Goal: Task Accomplishment & Management: Complete application form

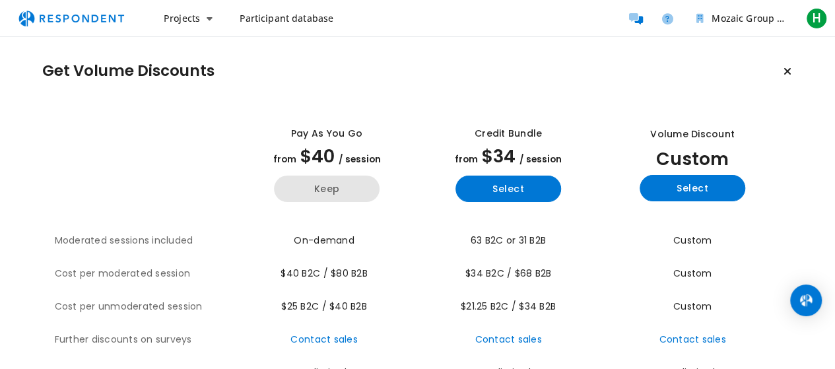
click at [339, 188] on button "Keep" at bounding box center [327, 189] width 106 height 26
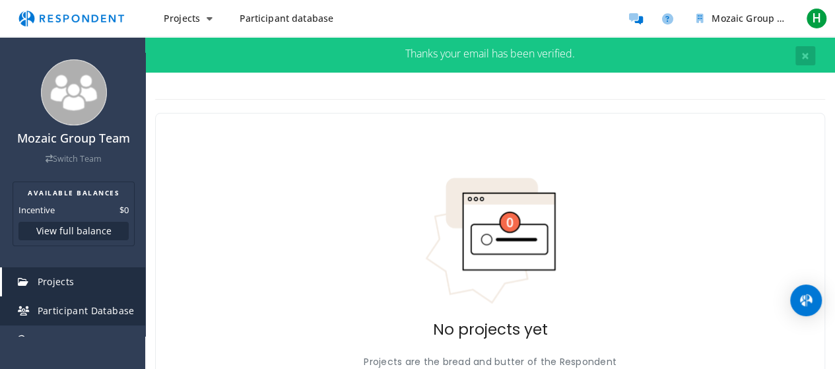
click at [63, 308] on span "Participant Database" at bounding box center [86, 310] width 97 height 13
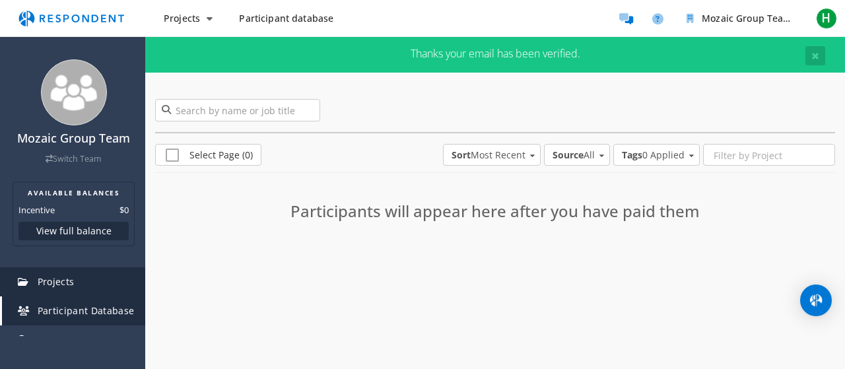
click at [63, 282] on span "Projects" at bounding box center [56, 281] width 37 height 13
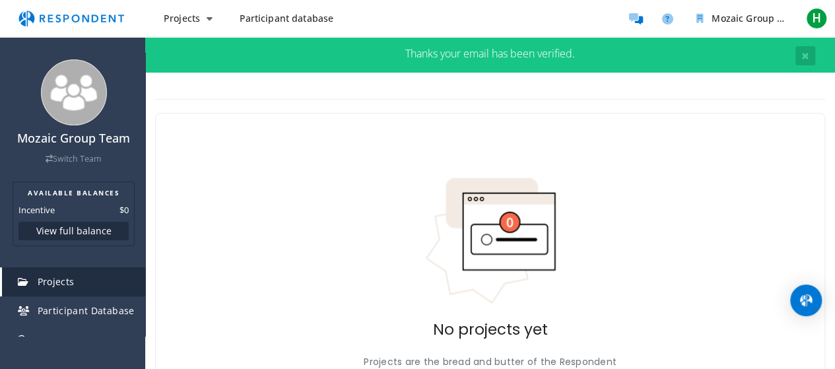
click at [62, 282] on span "Projects" at bounding box center [56, 281] width 37 height 13
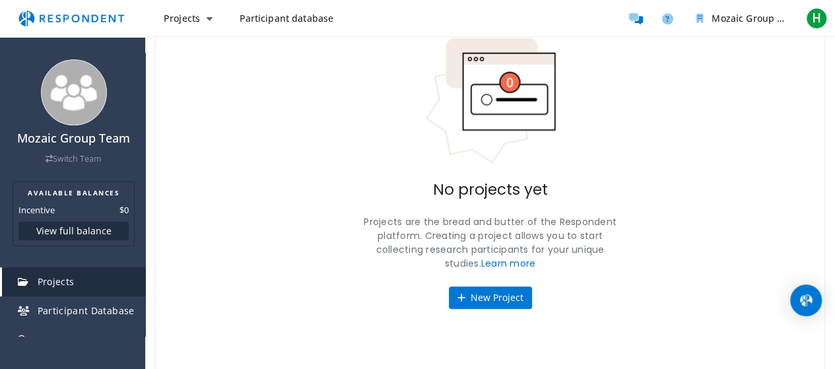
scroll to position [141, 0]
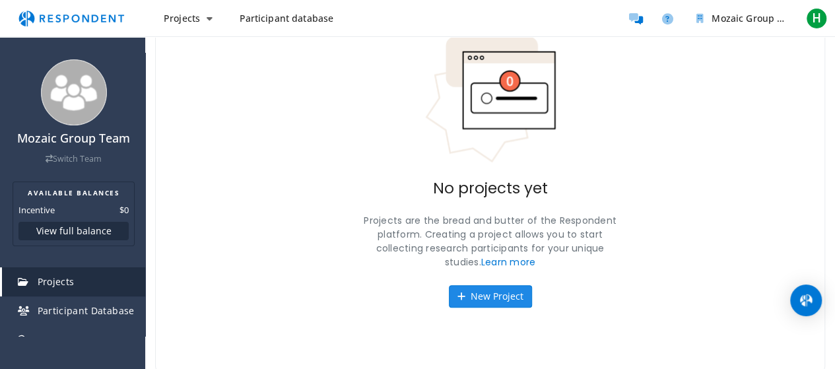
click at [486, 292] on button "New Project" at bounding box center [490, 296] width 83 height 22
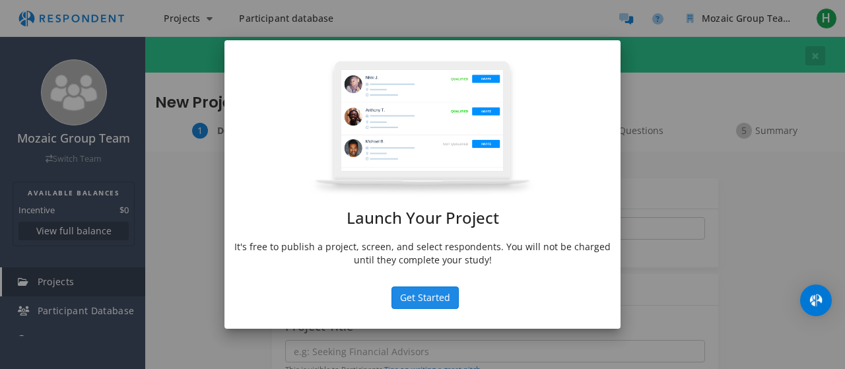
click at [433, 291] on button "Get Started" at bounding box center [424, 297] width 67 height 22
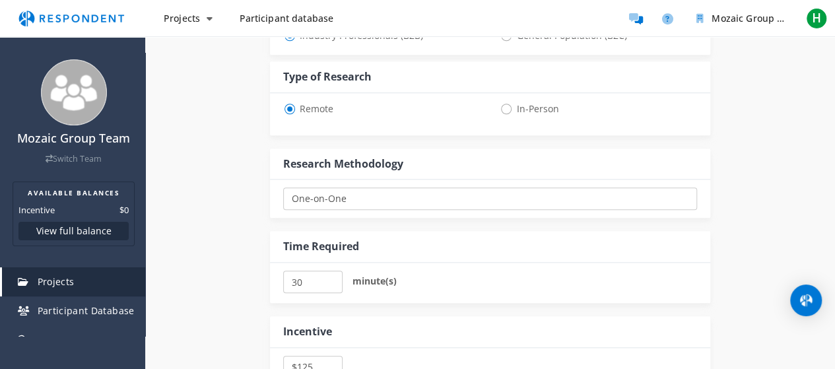
scroll to position [528, 0]
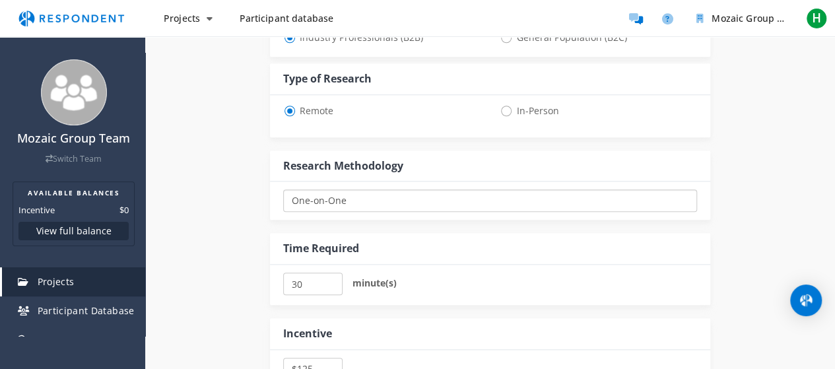
click at [399, 195] on select "One-on-One Focus Group Unmoderated Study Survey Diary Study" at bounding box center [490, 200] width 414 height 22
click at [507, 114] on span "In-Person" at bounding box center [529, 111] width 59 height 16
click at [507, 114] on input "In-Person" at bounding box center [504, 110] width 9 height 9
radio input "true"
select select "number:125"
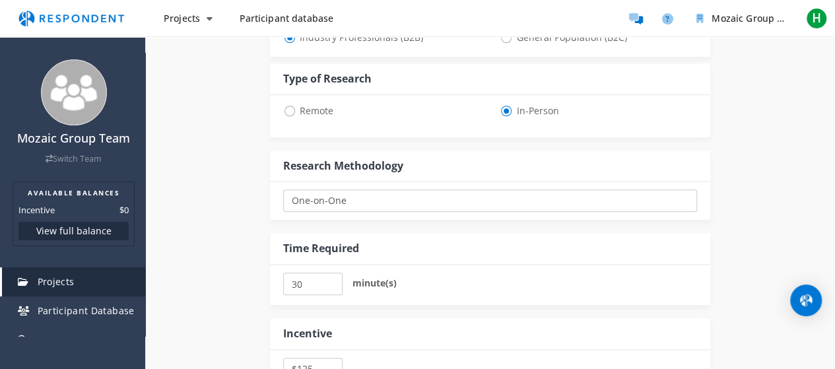
click at [296, 115] on span "Remote" at bounding box center [308, 111] width 50 height 16
click at [292, 114] on input "Remote" at bounding box center [287, 110] width 9 height 9
radio input "true"
select select "number:125"
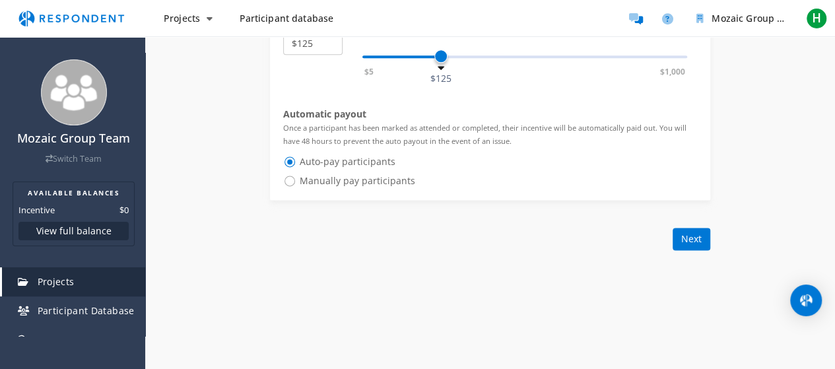
scroll to position [858, 0]
